Goal: Check status: Check status

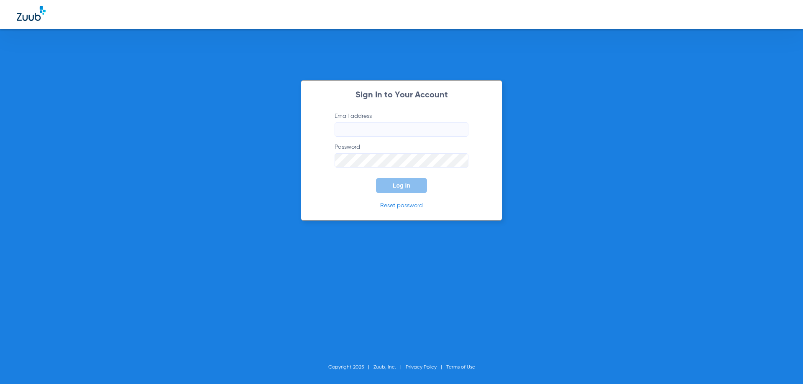
type input "[EMAIL_ADDRESS][DOMAIN_NAME]"
click at [405, 186] on span "Log In" at bounding box center [401, 185] width 18 height 7
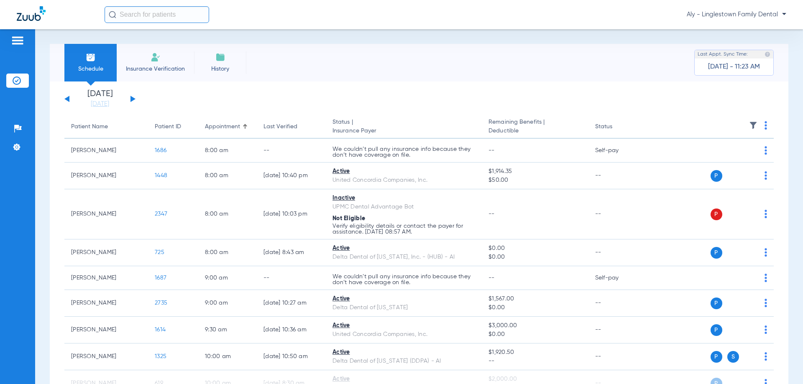
click at [128, 99] on div "[DATE] [DATE] [DATE] [DATE] [DATE] [DATE] [DATE] [DATE] [DATE] [DATE] [DATE] [D…" at bounding box center [99, 99] width 71 height 18
click at [134, 99] on button at bounding box center [132, 99] width 5 height 6
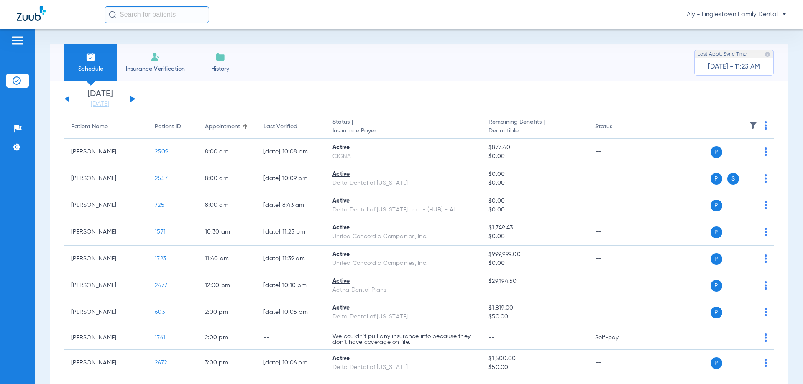
click at [131, 99] on button at bounding box center [132, 99] width 5 height 6
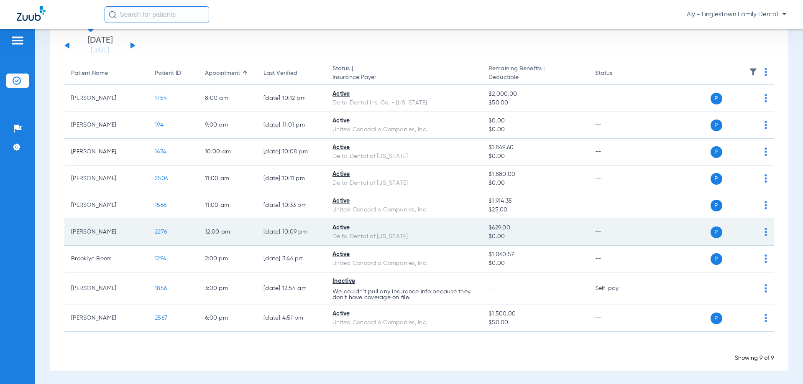
scroll to position [55, 0]
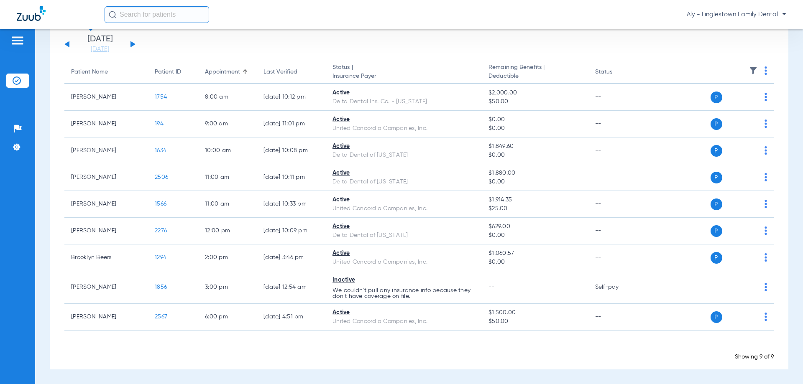
click at [130, 45] on button at bounding box center [132, 44] width 5 height 6
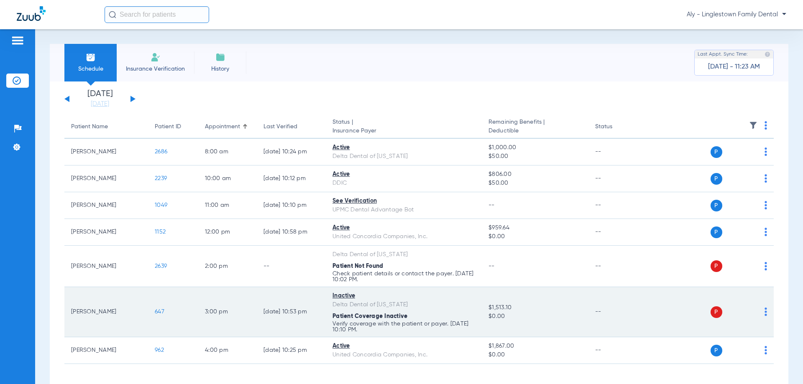
click at [155, 311] on span "647" at bounding box center [160, 312] width 10 height 6
